Goal: Task Accomplishment & Management: Manage account settings

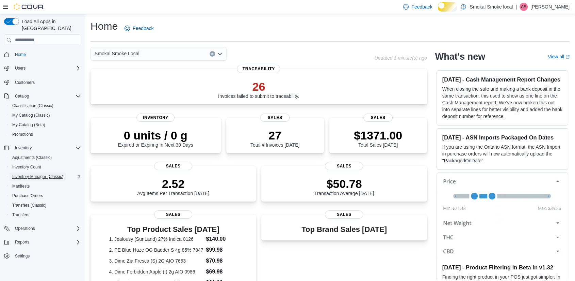
click at [29, 175] on span "Inventory Manager (Classic)" at bounding box center [37, 176] width 51 height 5
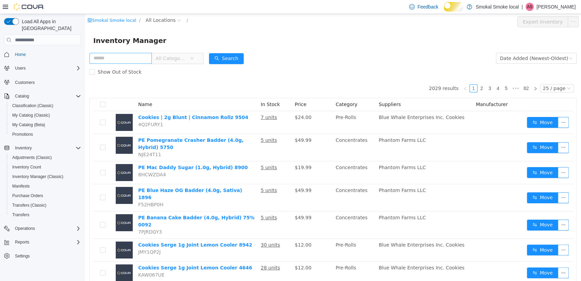
click at [127, 59] on input "text" at bounding box center [121, 58] width 62 height 11
type input "****"
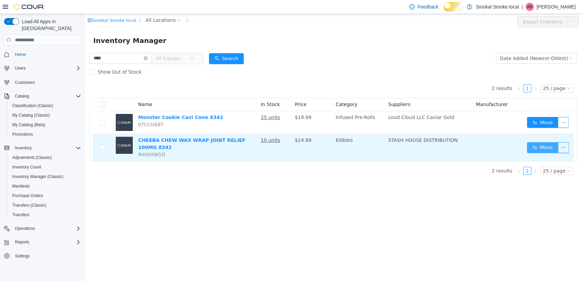
click at [544, 152] on button "Move" at bounding box center [542, 147] width 31 height 11
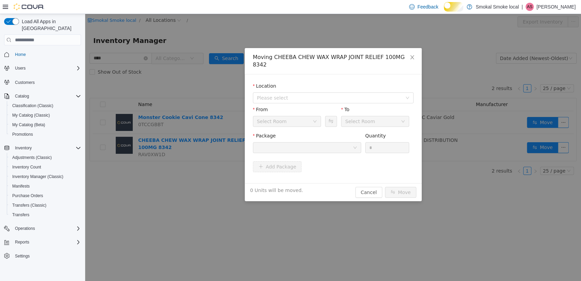
click at [338, 142] on div at bounding box center [305, 147] width 96 height 10
click at [330, 94] on span "Please select" at bounding box center [329, 97] width 145 height 7
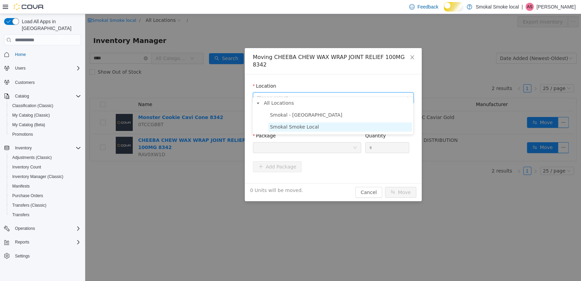
click at [318, 127] on span "Smokal Smoke Local" at bounding box center [340, 126] width 144 height 9
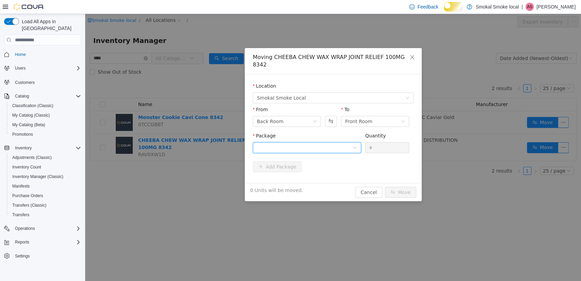
click at [315, 143] on div at bounding box center [305, 147] width 96 height 10
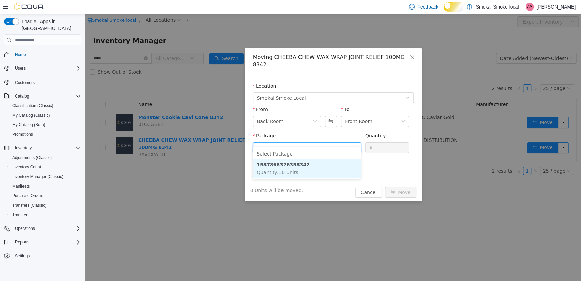
click at [308, 175] on li "1587868376358342 Quantity : 10 Units" at bounding box center [307, 168] width 108 height 18
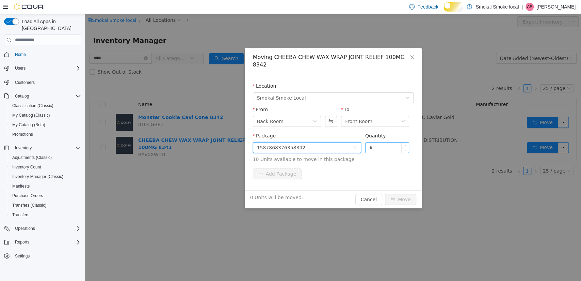
click at [380, 142] on input "*" at bounding box center [388, 147] width 44 height 10
type input "***"
click at [385, 194] on button "Move" at bounding box center [400, 199] width 31 height 11
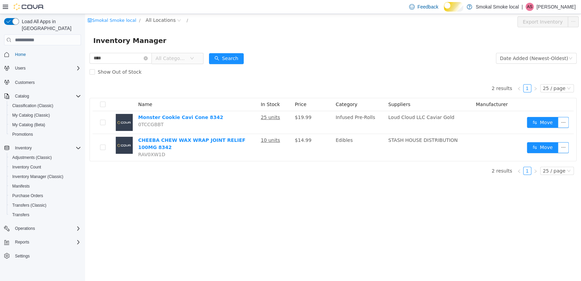
click at [18, 53] on span "Home" at bounding box center [46, 54] width 69 height 9
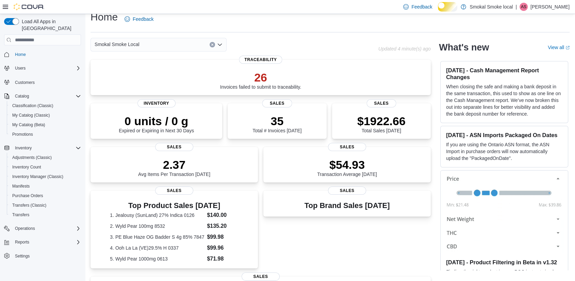
scroll to position [67, 0]
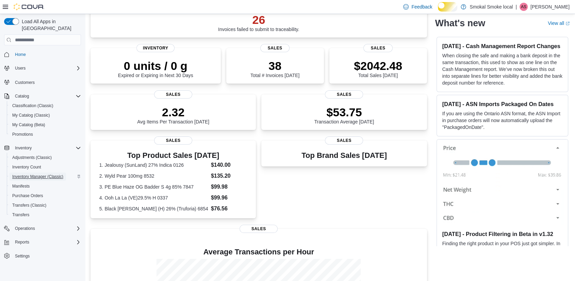
click at [41, 175] on span "Inventory Manager (Classic)" at bounding box center [37, 176] width 51 height 5
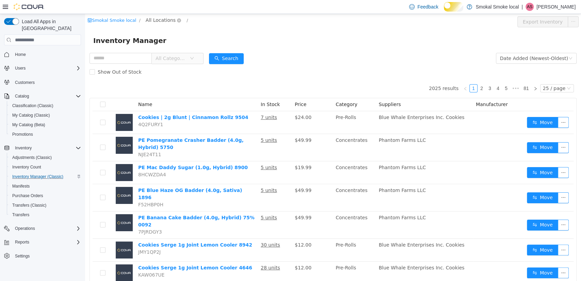
click at [156, 24] on span "All Locations" at bounding box center [163, 20] width 41 height 8
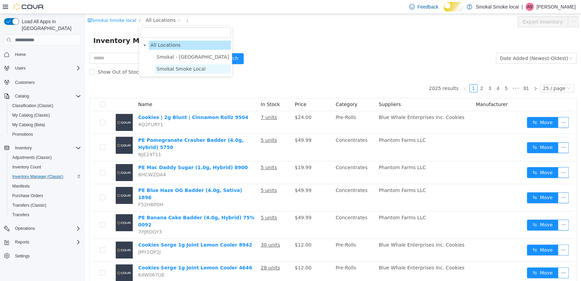
click at [170, 65] on span "Smokal Smoke Local" at bounding box center [193, 68] width 76 height 9
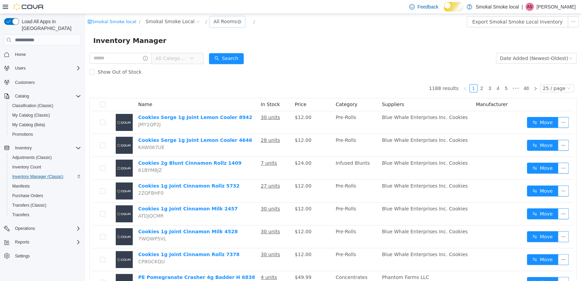
click at [213, 26] on div "All Rooms" at bounding box center [224, 21] width 23 height 10
click at [215, 54] on li "Back Room" at bounding box center [220, 57] width 41 height 11
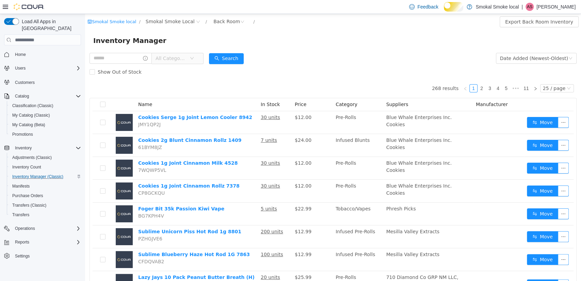
click at [175, 65] on div "All Categories" at bounding box center [147, 58] width 114 height 14
click at [175, 58] on span "All Categories" at bounding box center [171, 58] width 31 height 7
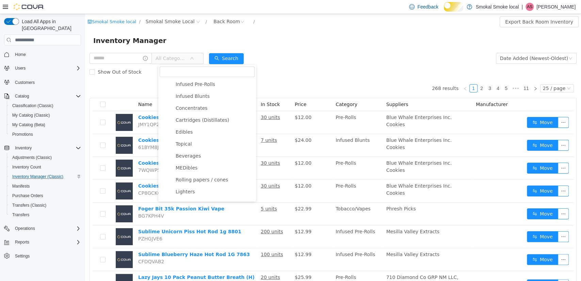
scroll to position [50, 0]
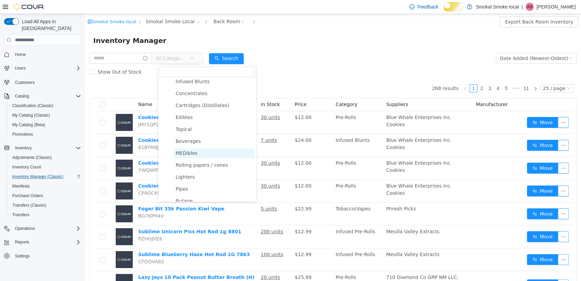
click at [187, 154] on span "MEDibles" at bounding box center [187, 152] width 22 height 5
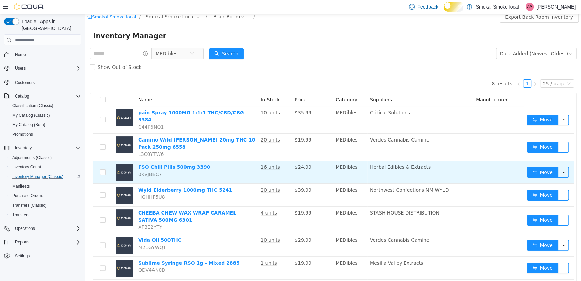
scroll to position [36, 0]
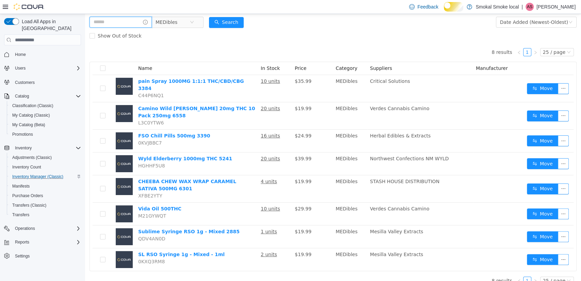
click at [130, 21] on input "text" at bounding box center [121, 22] width 62 height 11
click at [316, 45] on div "8 results 1 25 / page Name In Stock Price Category Suppliers Manufacturer pain …" at bounding box center [333, 157] width 487 height 228
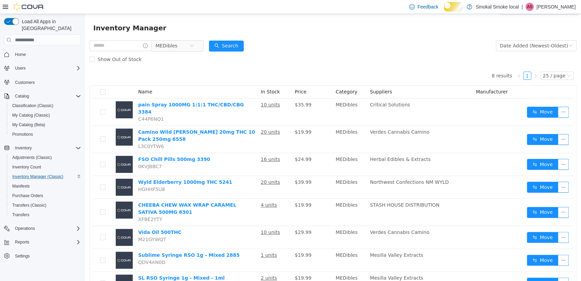
scroll to position [0, 0]
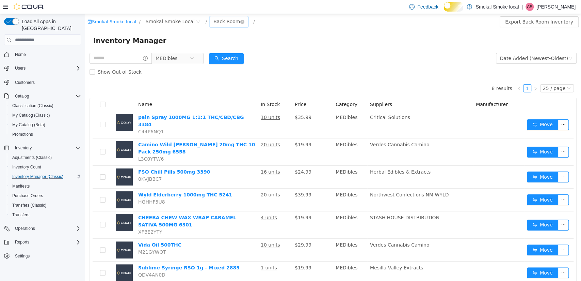
click at [222, 19] on div "Back Room" at bounding box center [226, 21] width 27 height 10
click at [217, 43] on li "Front Room" at bounding box center [220, 46] width 41 height 11
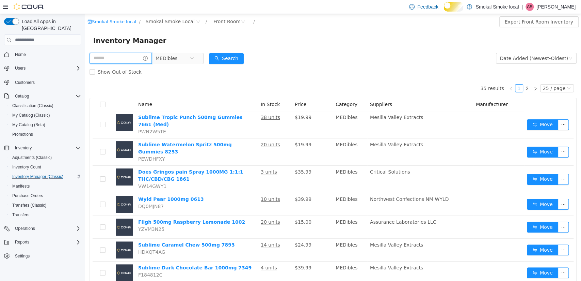
click at [124, 58] on input "text" at bounding box center [121, 58] width 62 height 11
type input "**********"
click at [230, 62] on button "Search" at bounding box center [233, 58] width 35 height 11
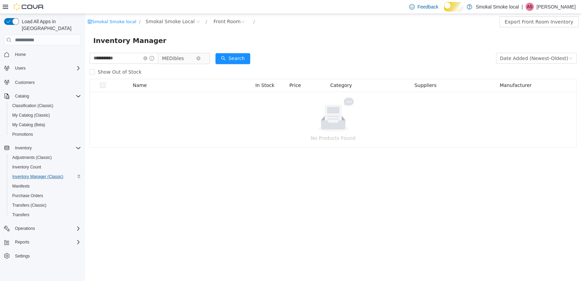
click at [196, 54] on span "MEDibles" at bounding box center [179, 58] width 34 height 10
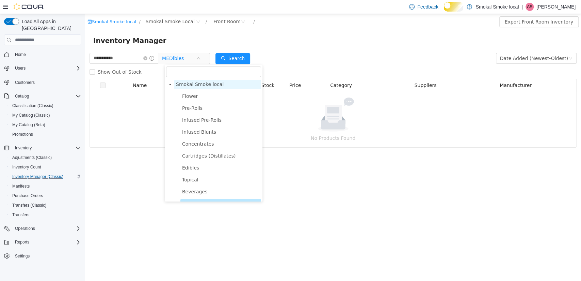
click at [201, 85] on span "Smokal Smoke local" at bounding box center [200, 83] width 48 height 5
